Goal: Task Accomplishment & Management: Manage account settings

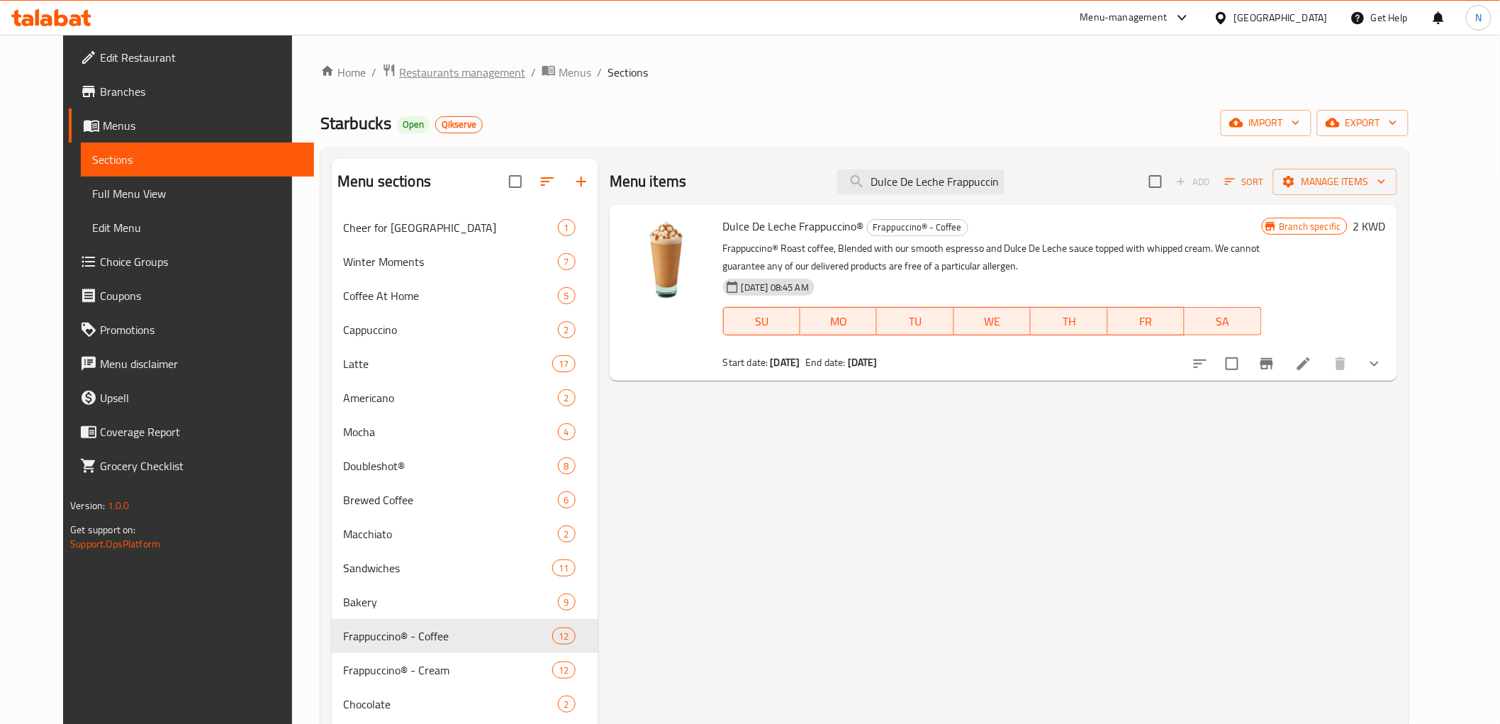
click at [437, 79] on span "Restaurants management" at bounding box center [462, 72] width 126 height 17
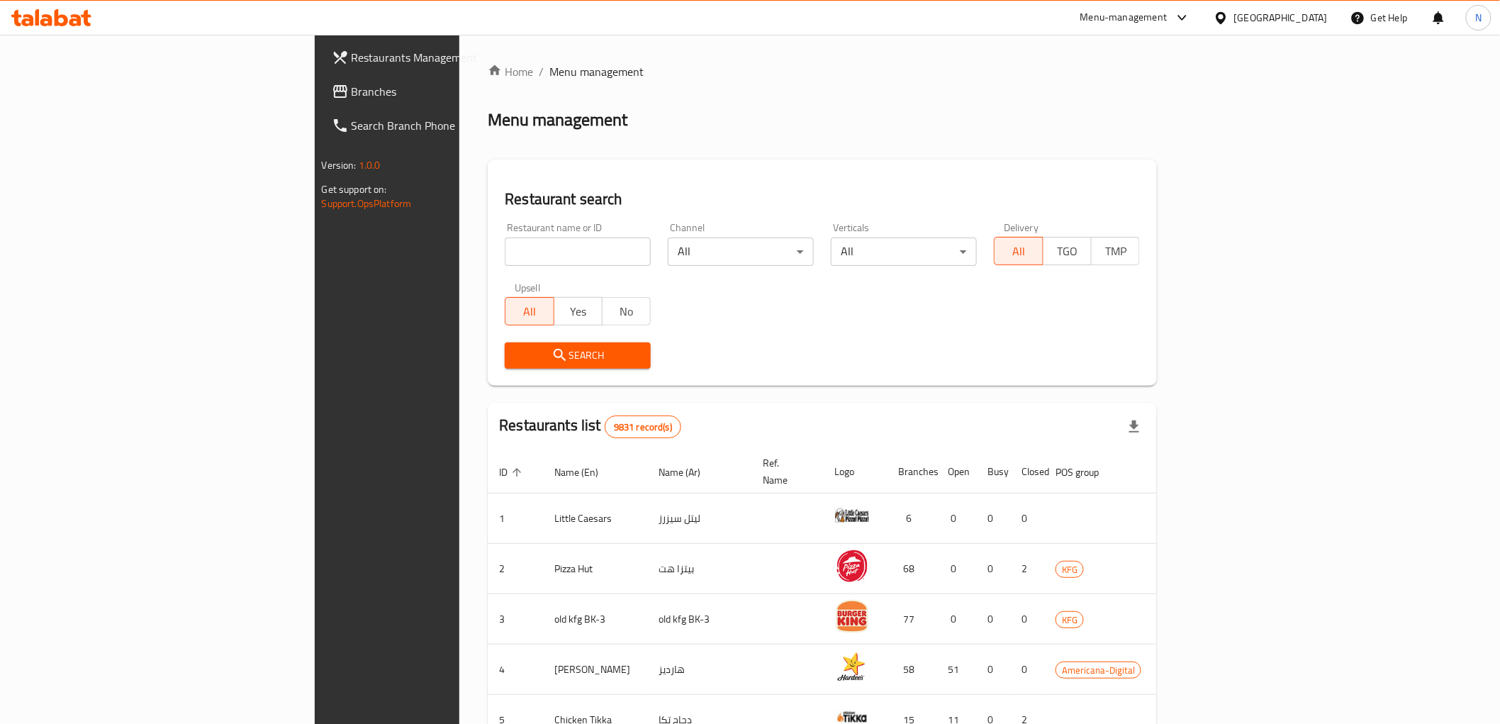
click at [1319, 16] on div "[GEOGRAPHIC_DATA]" at bounding box center [1281, 18] width 94 height 16
click at [1187, 371] on div "[GEOGRAPHIC_DATA]" at bounding box center [1175, 372] width 94 height 16
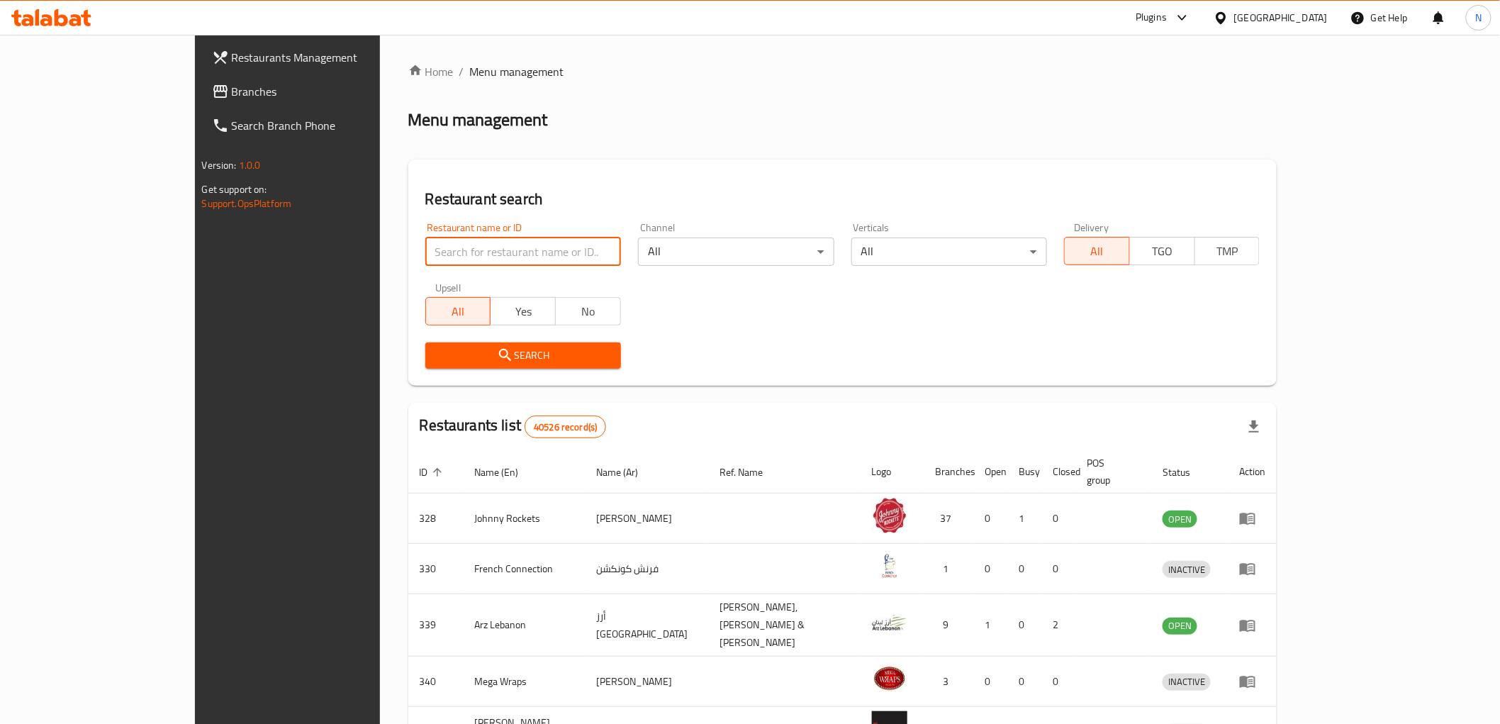
click at [477, 264] on input "search" at bounding box center [523, 251] width 196 height 28
paste input "667470"
type input "667470"
click button "Search" at bounding box center [523, 355] width 196 height 26
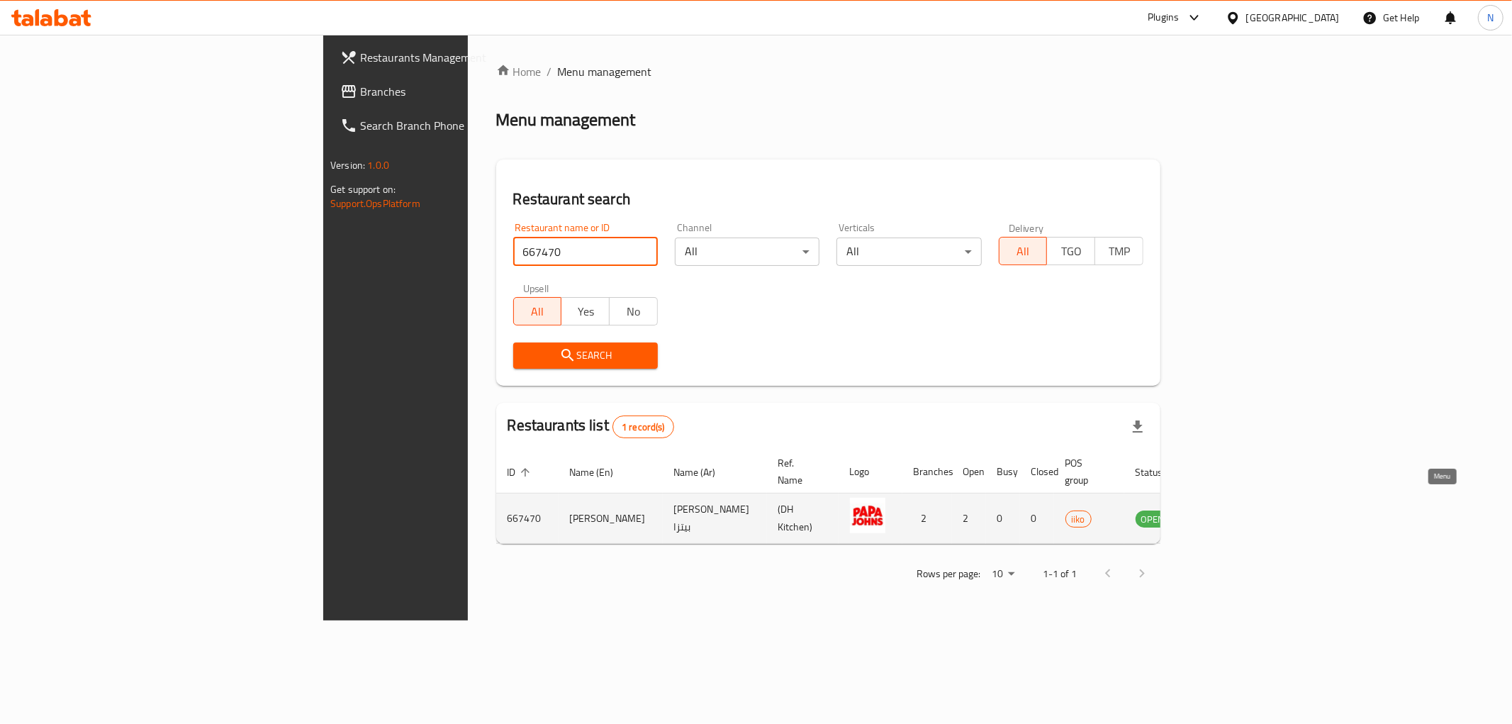
click at [1226, 513] on icon "enhanced table" at bounding box center [1218, 519] width 16 height 12
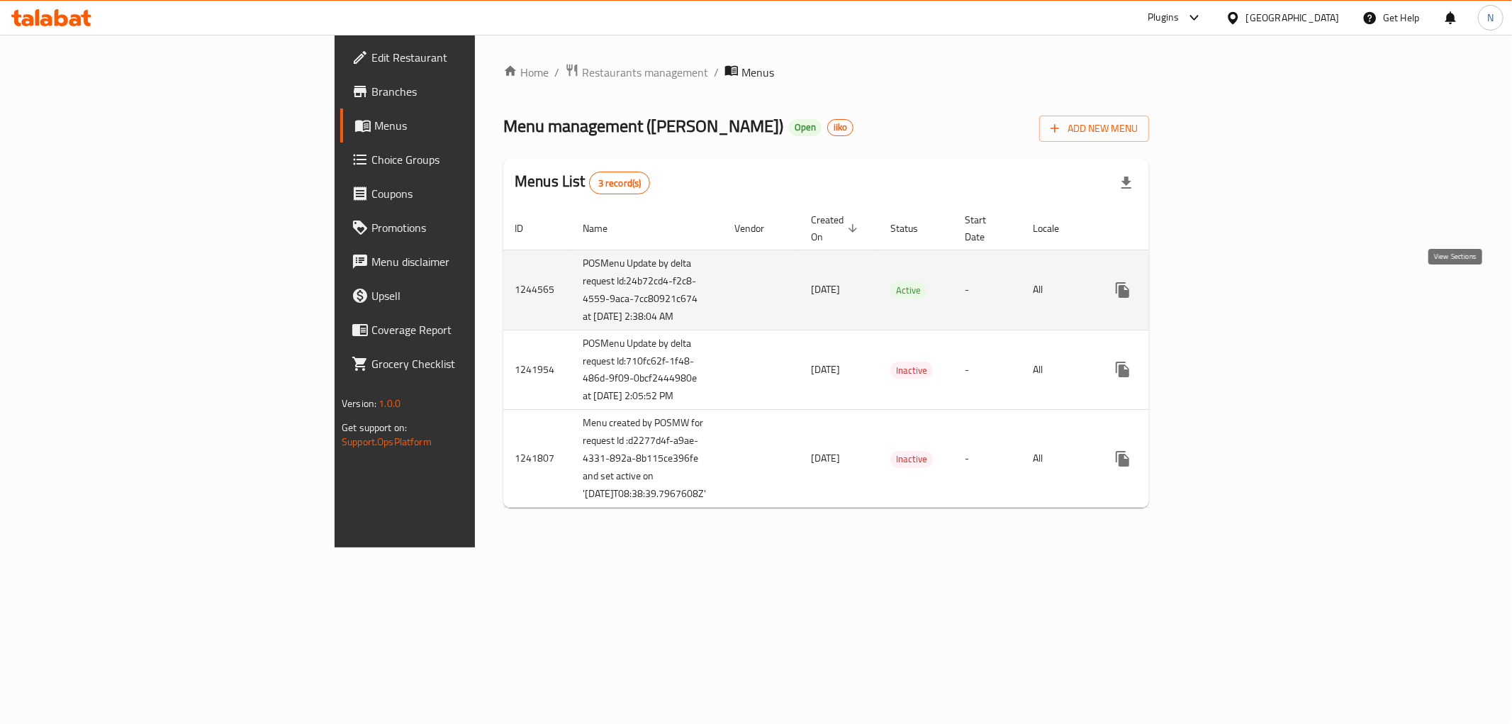
click at [1233, 294] on icon "enhanced table" at bounding box center [1224, 289] width 17 height 17
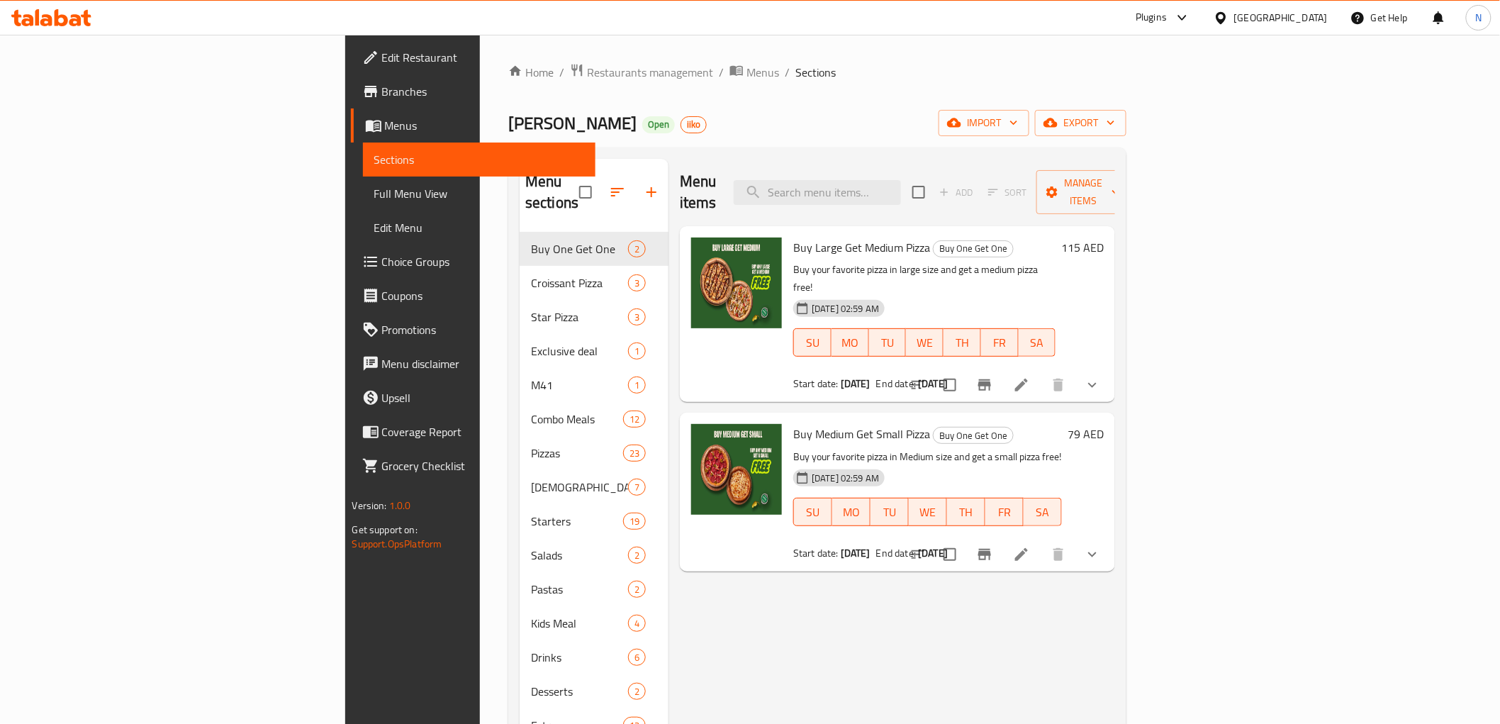
click at [967, 563] on div "Menu items Add Sort Manage items Buy Large Get Medium Pizza Buy One Get One Buy…" at bounding box center [891, 521] width 446 height 724
click at [382, 89] on span "Branches" at bounding box center [483, 91] width 202 height 17
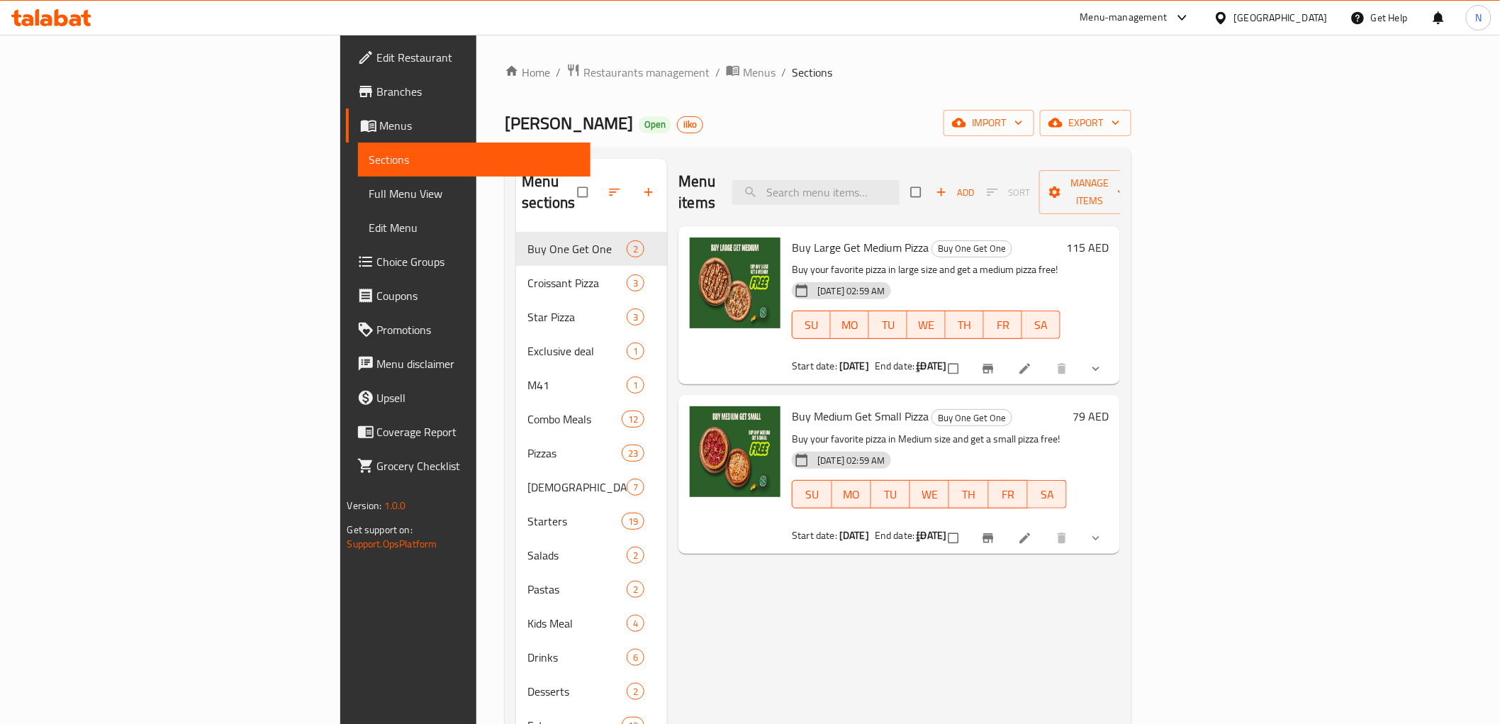
click at [896, 108] on div "Home / Restaurants management / Menus / Sections [PERSON_NAME] Open iiko import…" at bounding box center [818, 478] width 626 height 831
